Goal: Task Accomplishment & Management: Use online tool/utility

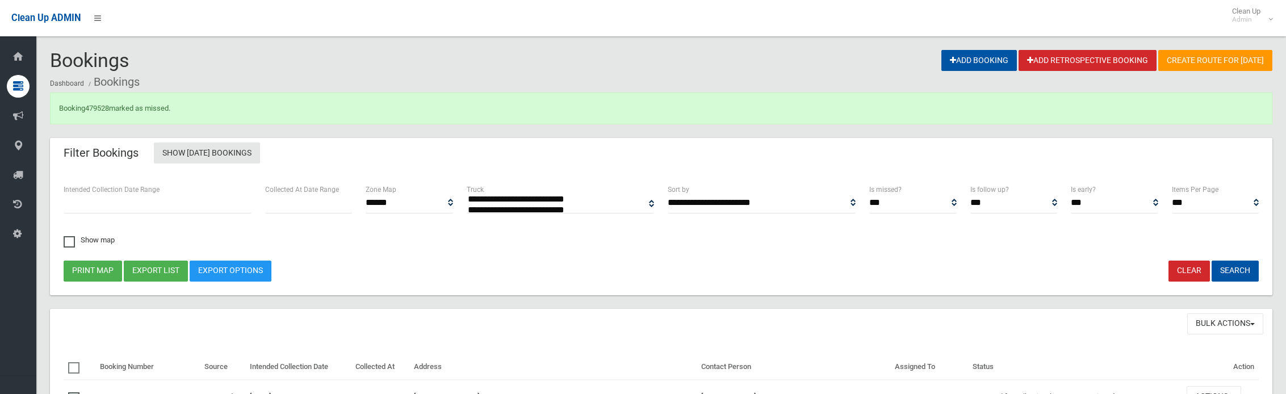
select select
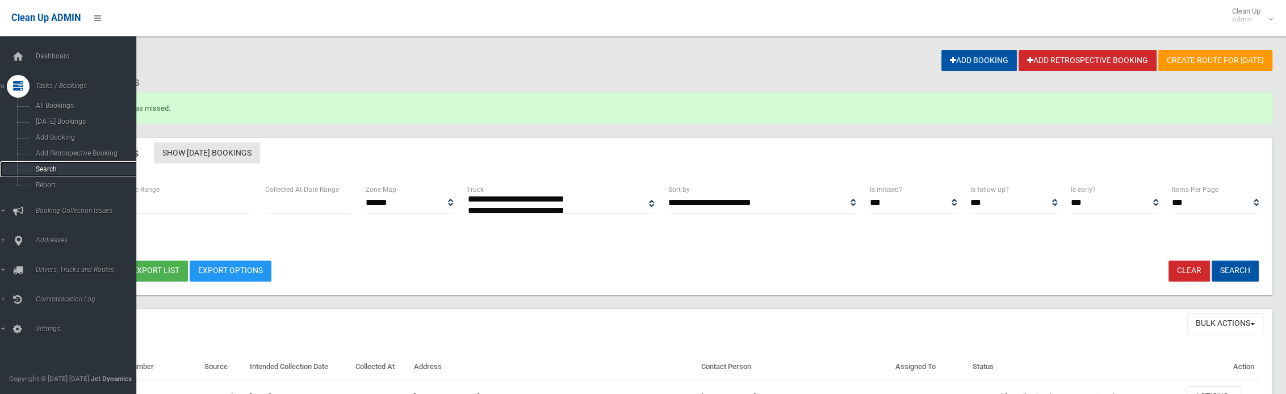
click at [49, 164] on link "Search" at bounding box center [72, 169] width 145 height 16
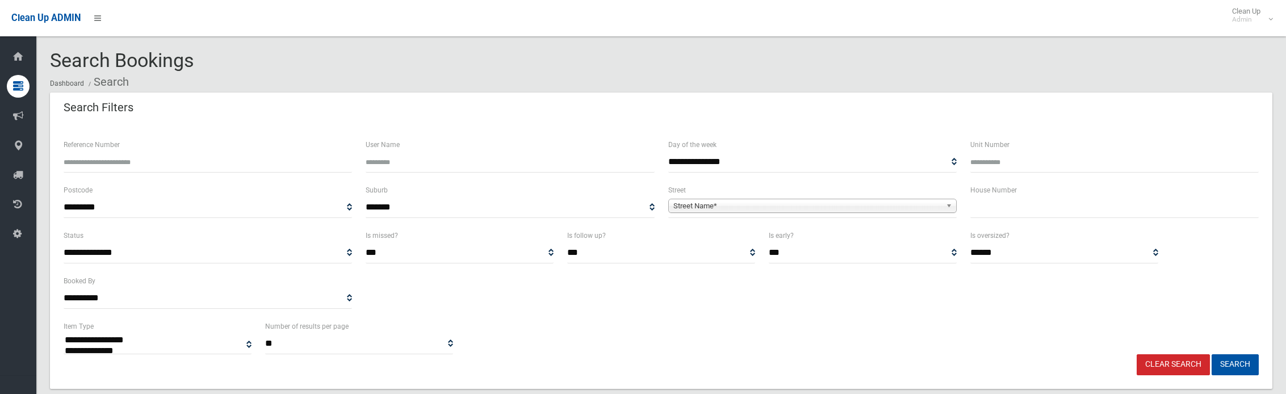
select select
click at [1060, 200] on input "text" at bounding box center [1114, 207] width 288 height 21
type input "*"
click at [760, 210] on span "Street Name*" at bounding box center [807, 206] width 268 height 14
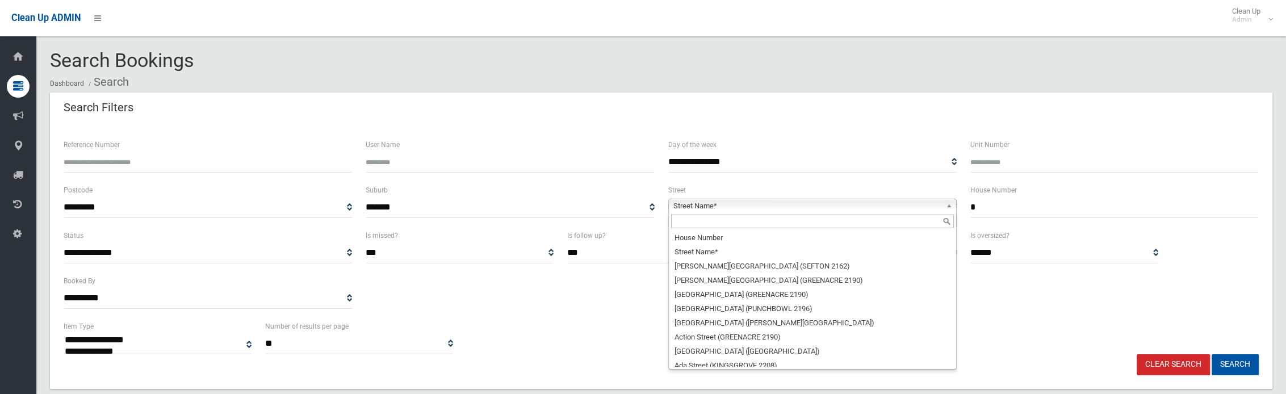
type input "*"
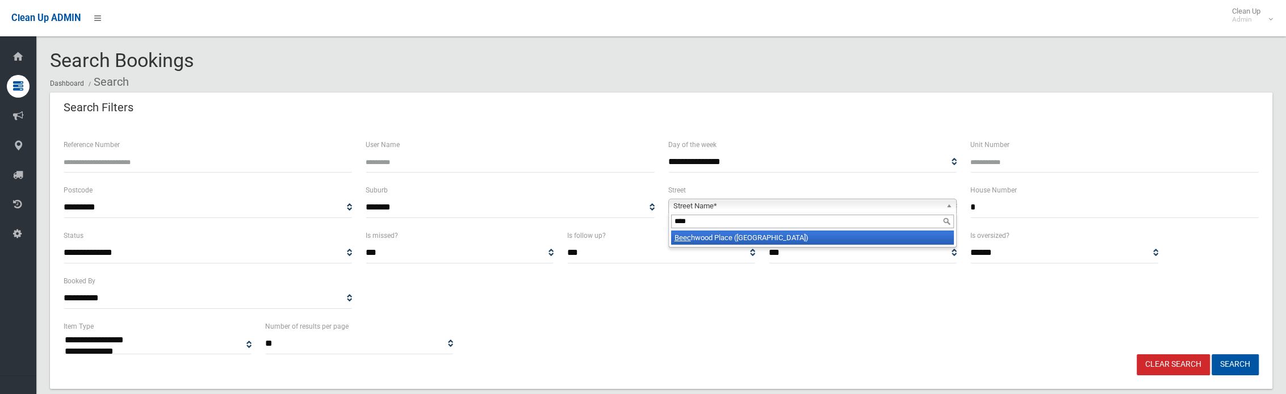
type input "****"
click at [806, 240] on li "Beec hwood Place ([GEOGRAPHIC_DATA] 2197)" at bounding box center [812, 238] width 283 height 14
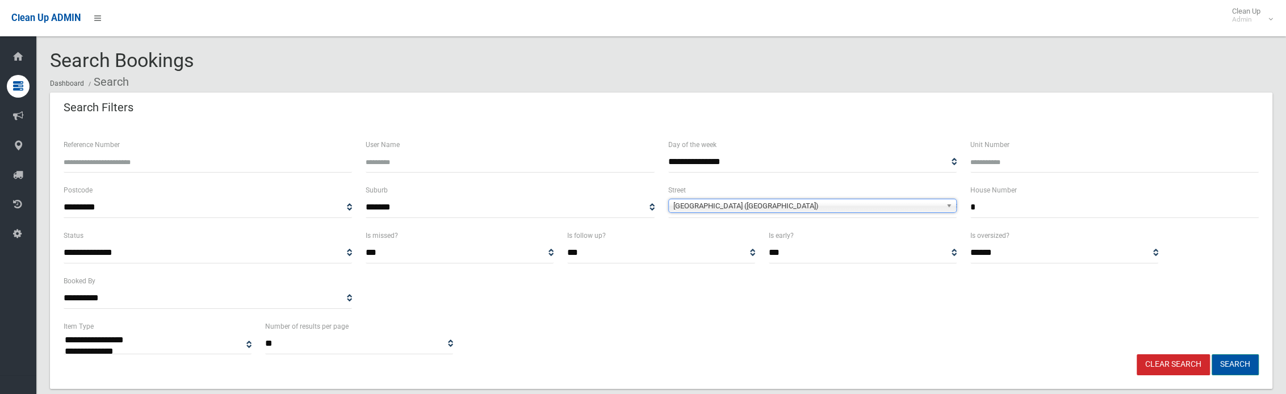
click at [1247, 362] on button "Search" at bounding box center [1235, 364] width 47 height 21
select select
click at [1233, 362] on button "Search" at bounding box center [1235, 364] width 47 height 21
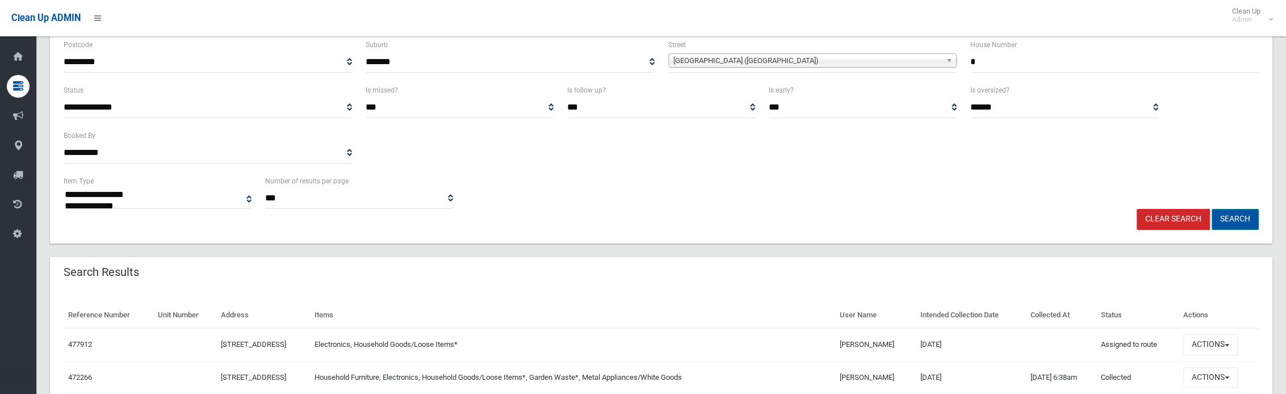
scroll to position [170, 0]
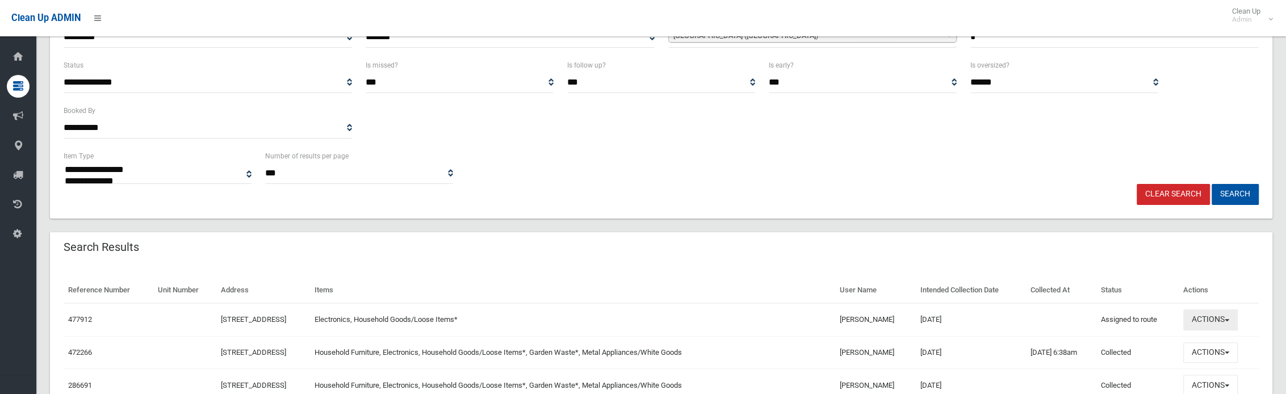
click at [1212, 322] on button "Actions" at bounding box center [1210, 319] width 55 height 21
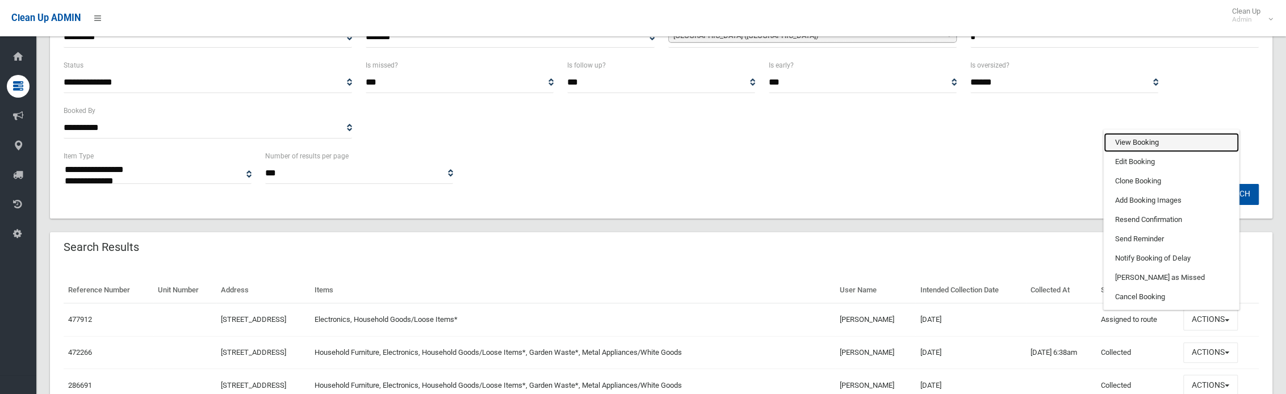
click at [1135, 141] on link "View Booking" at bounding box center [1171, 142] width 135 height 19
